Goal: Find specific page/section: Find specific page/section

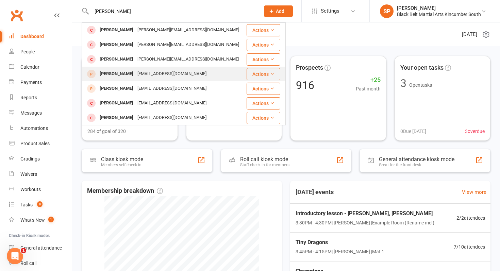
type input "[PERSON_NAME]"
click at [127, 71] on div "[PERSON_NAME]" at bounding box center [117, 74] width 38 height 10
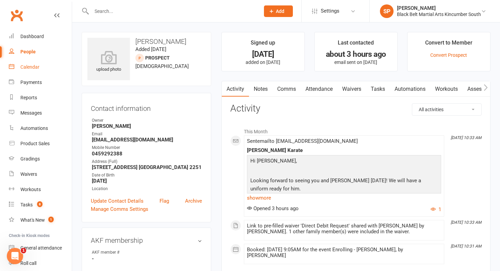
click at [44, 69] on link "Calendar" at bounding box center [40, 67] width 63 height 15
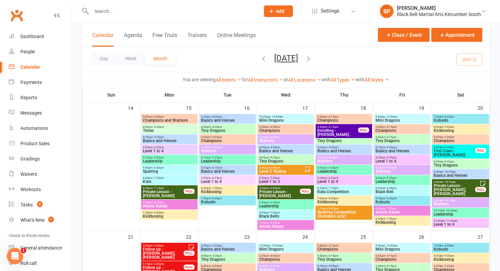
scroll to position [342, 0]
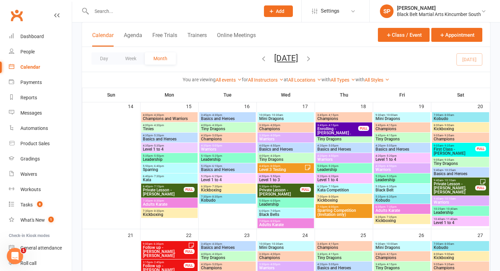
click at [127, 13] on input "text" at bounding box center [173, 11] width 166 height 10
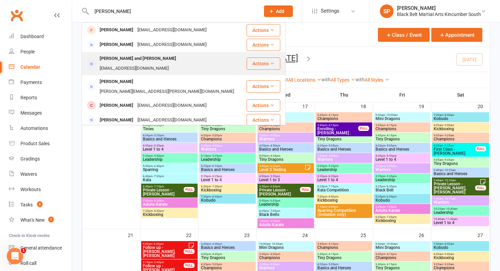
type input "[PERSON_NAME]"
click at [159, 64] on div "[EMAIL_ADDRESS][DOMAIN_NAME]" at bounding box center [134, 69] width 73 height 10
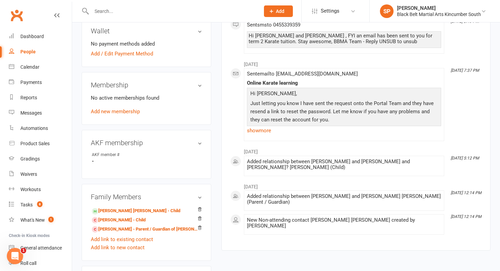
scroll to position [211, 0]
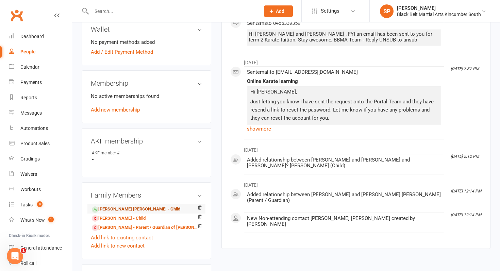
click at [130, 209] on link "[PERSON_NAME] [PERSON_NAME] - Child" at bounding box center [136, 209] width 89 height 7
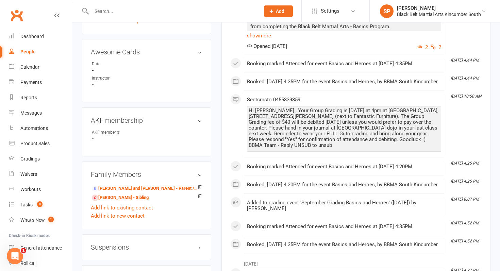
scroll to position [343, 0]
click at [134, 185] on link "[PERSON_NAME] and [PERSON_NAME] - Parent / Guardian" at bounding box center [145, 188] width 107 height 7
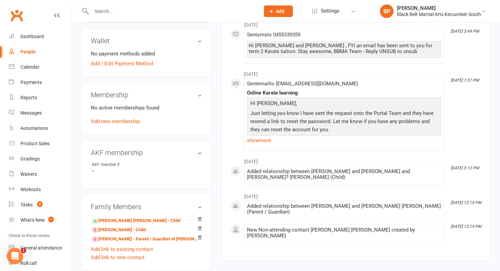
scroll to position [204, 0]
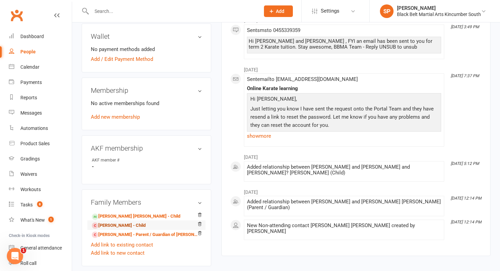
click at [123, 226] on link "[PERSON_NAME] - Child" at bounding box center [119, 225] width 54 height 7
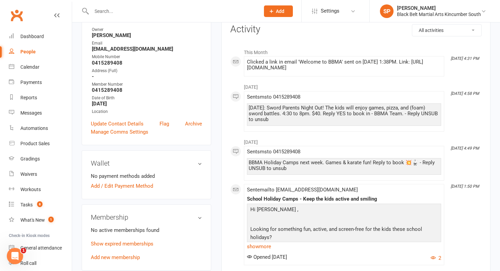
scroll to position [282, 0]
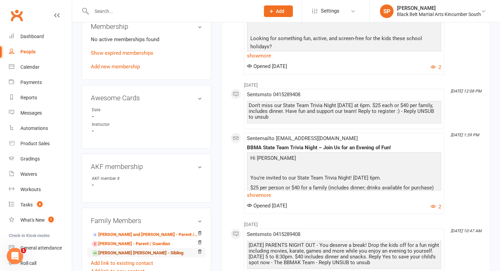
click at [118, 253] on link "[PERSON_NAME] [PERSON_NAME] - Sibling" at bounding box center [138, 253] width 92 height 7
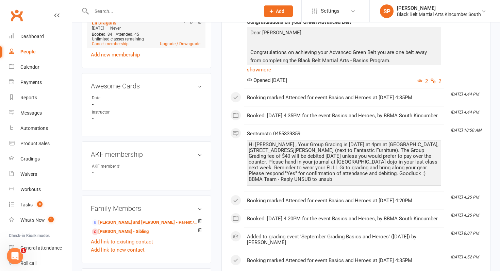
scroll to position [334, 0]
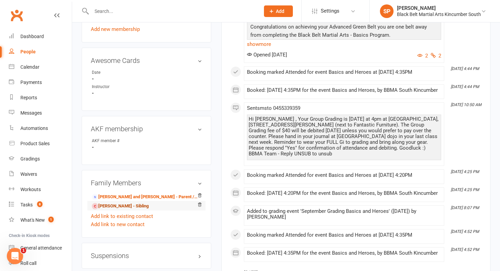
click at [124, 203] on link "[PERSON_NAME] - Sibling" at bounding box center [120, 206] width 57 height 7
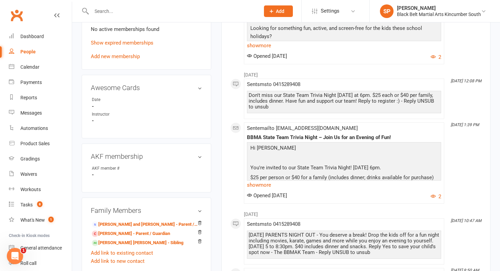
scroll to position [302, 0]
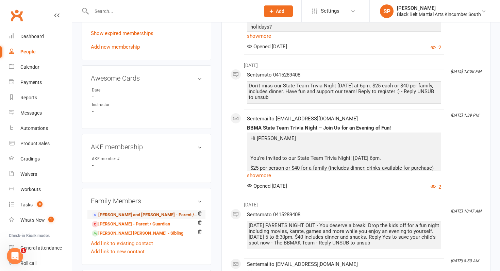
click at [110, 214] on link "[PERSON_NAME] and [PERSON_NAME] - Parent / Guardian" at bounding box center [145, 215] width 107 height 7
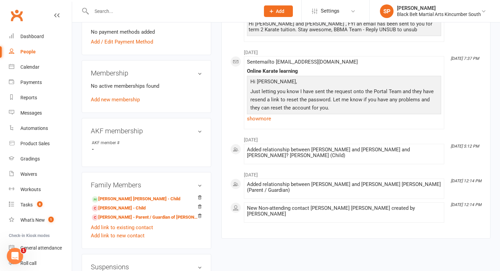
scroll to position [225, 0]
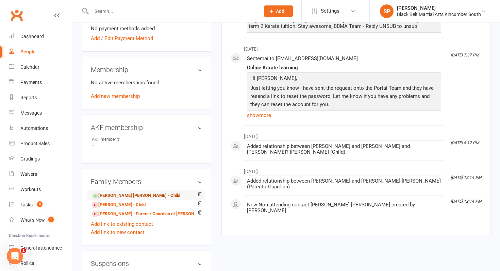
click at [126, 196] on link "[PERSON_NAME] [PERSON_NAME] - Child" at bounding box center [136, 195] width 89 height 7
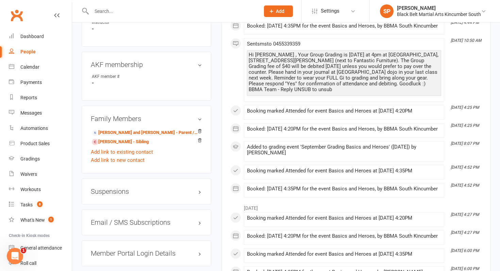
scroll to position [402, 0]
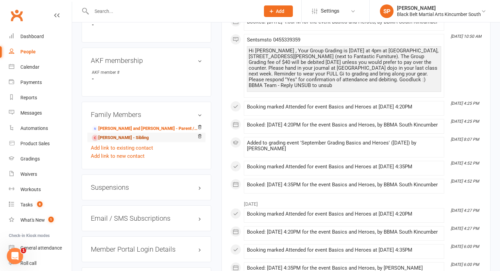
click at [147, 134] on link "[PERSON_NAME] - Sibling" at bounding box center [120, 137] width 57 height 7
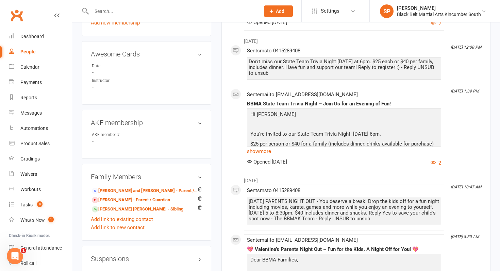
scroll to position [339, 0]
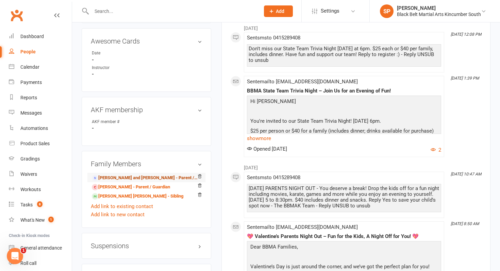
click at [112, 179] on link "[PERSON_NAME] and [PERSON_NAME] - Parent / Guardian" at bounding box center [145, 178] width 107 height 7
